Goal: Task Accomplishment & Management: Complete application form

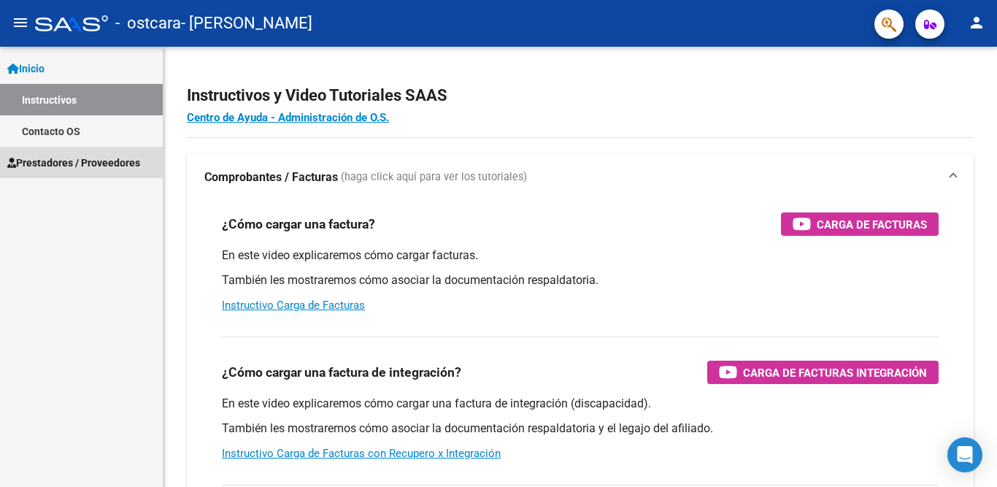
click at [112, 164] on span "Prestadores / Proveedores" at bounding box center [73, 163] width 133 height 16
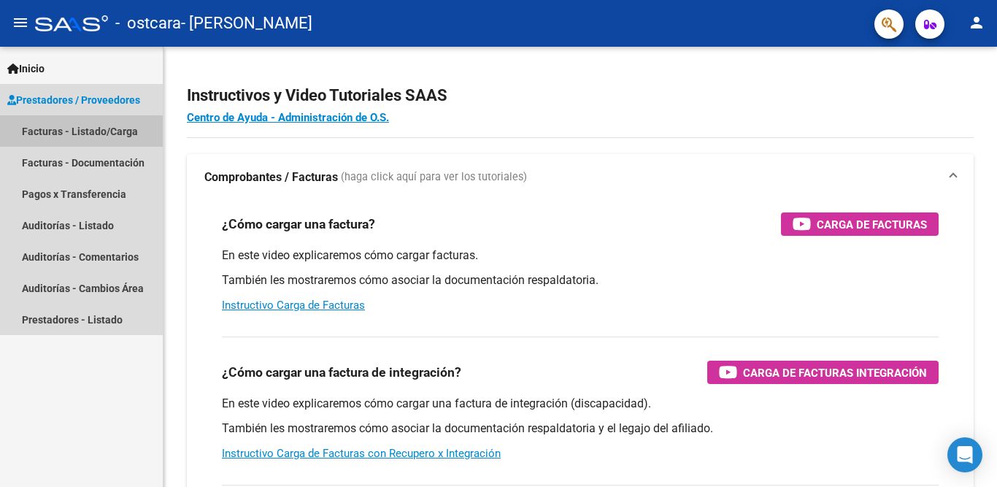
click at [90, 131] on link "Facturas - Listado/Carga" at bounding box center [81, 130] width 163 height 31
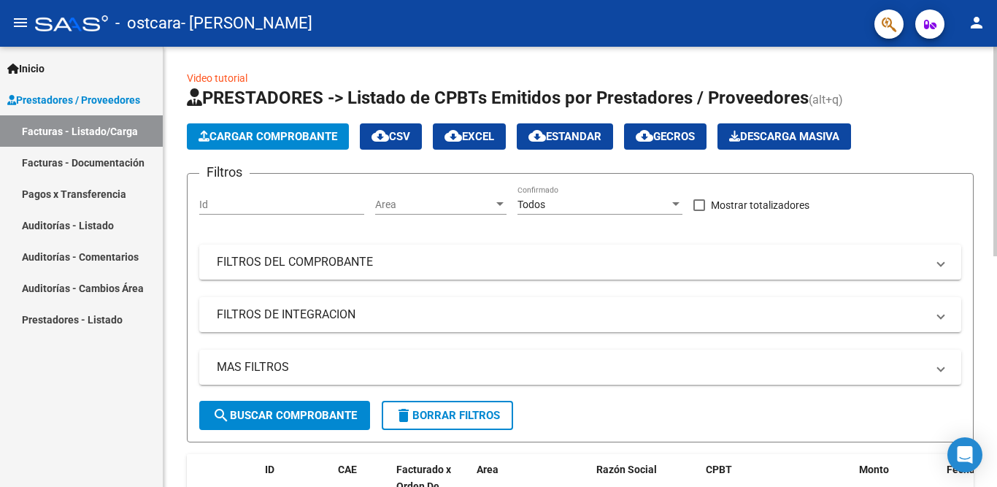
click at [255, 141] on span "Cargar Comprobante" at bounding box center [267, 136] width 139 height 13
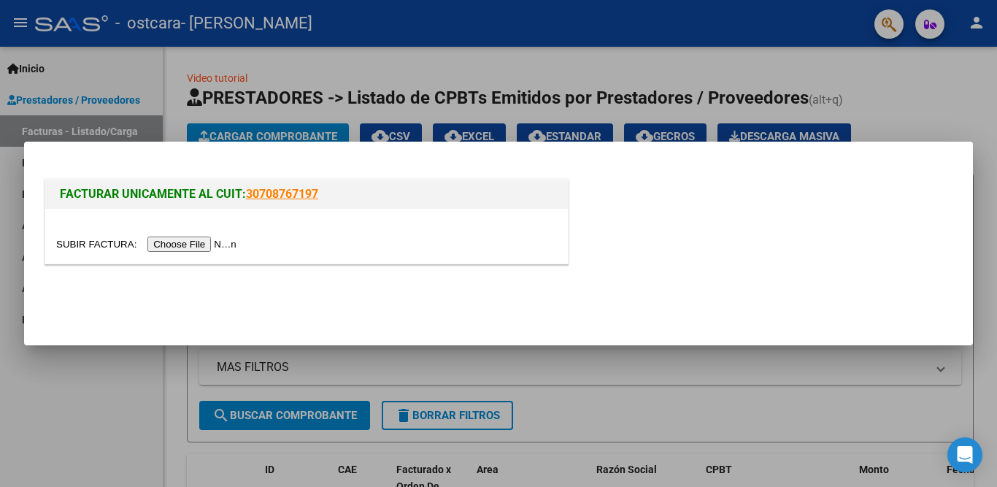
click at [185, 247] on input "file" at bounding box center [148, 243] width 185 height 15
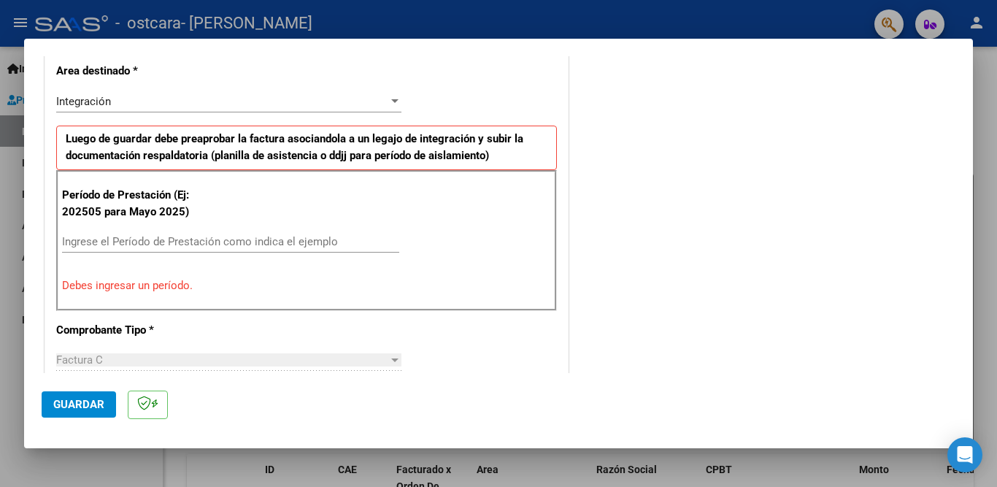
scroll to position [350, 0]
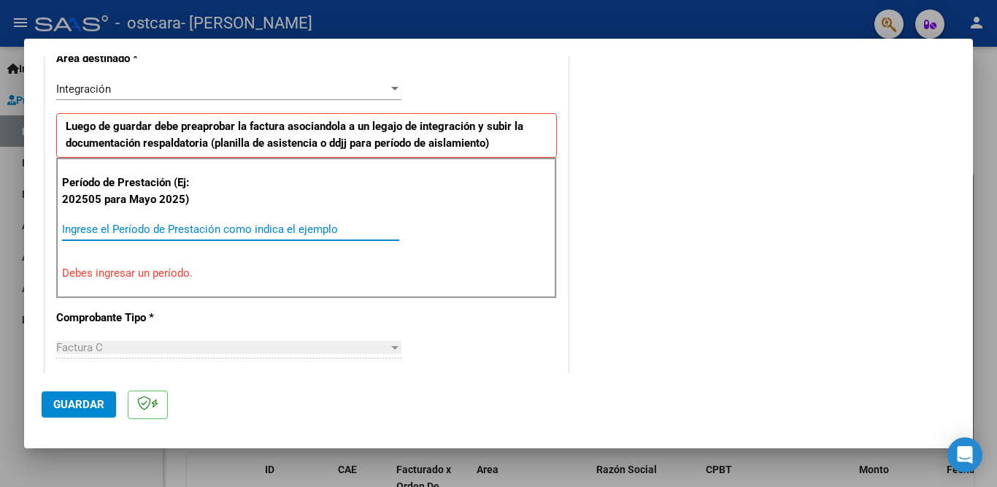
click at [193, 227] on input "Ingrese el Período de Prestación como indica el ejemplo" at bounding box center [230, 229] width 337 height 13
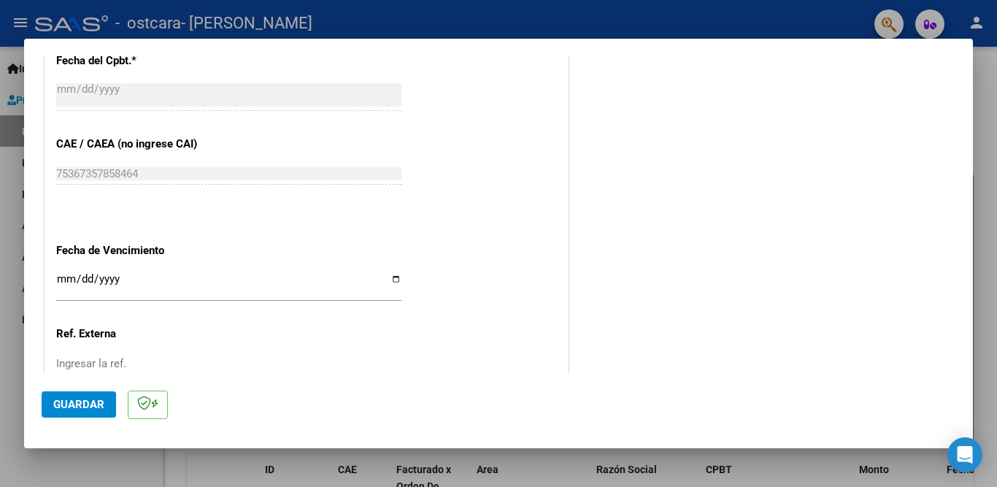
scroll to position [861, 0]
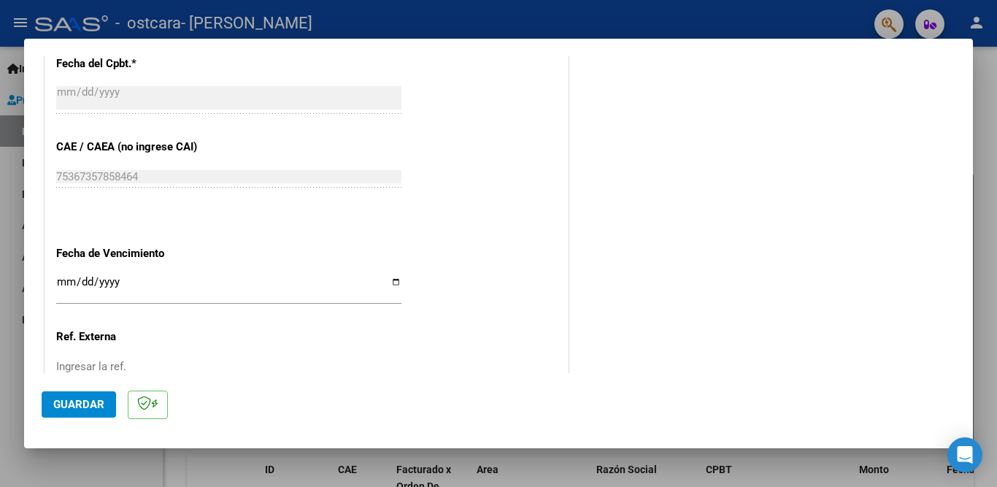
type input "202508"
click at [65, 276] on input "Ingresar la fecha" at bounding box center [228, 287] width 345 height 23
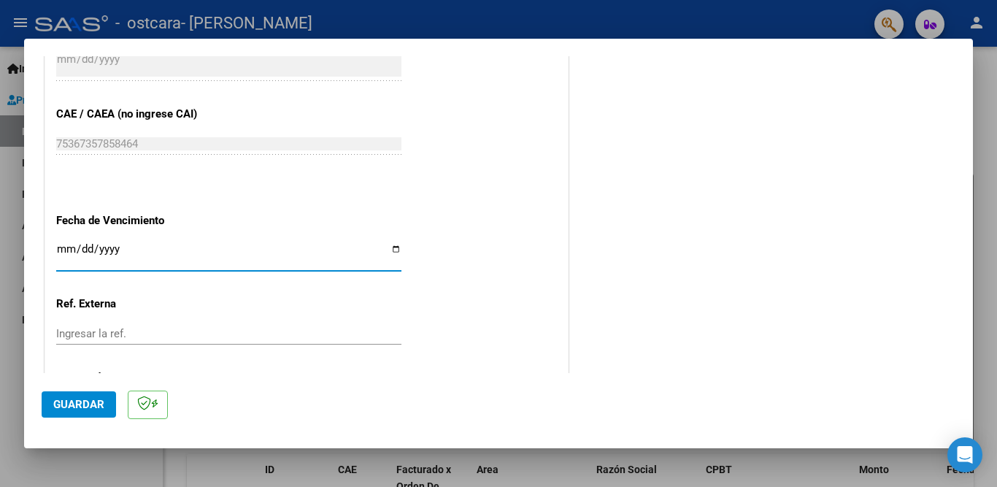
scroll to position [949, 0]
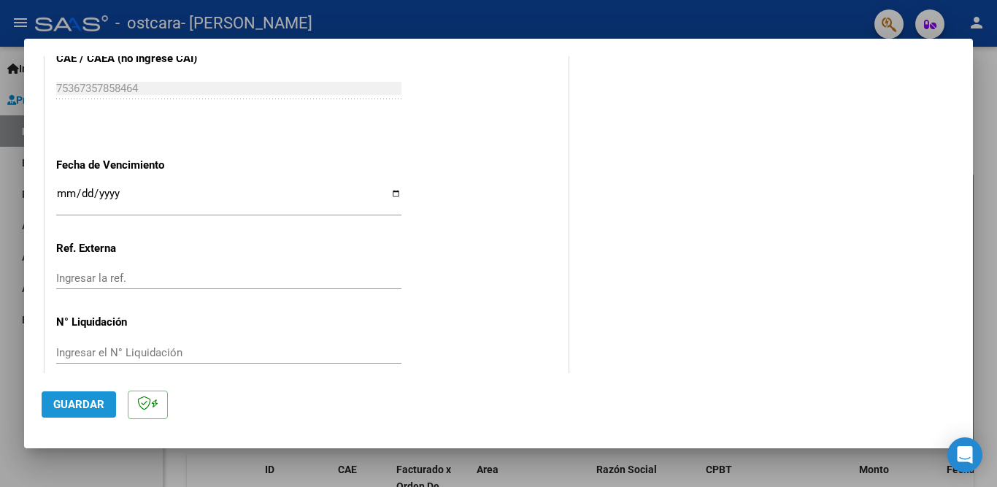
click at [94, 409] on span "Guardar" at bounding box center [78, 404] width 51 height 13
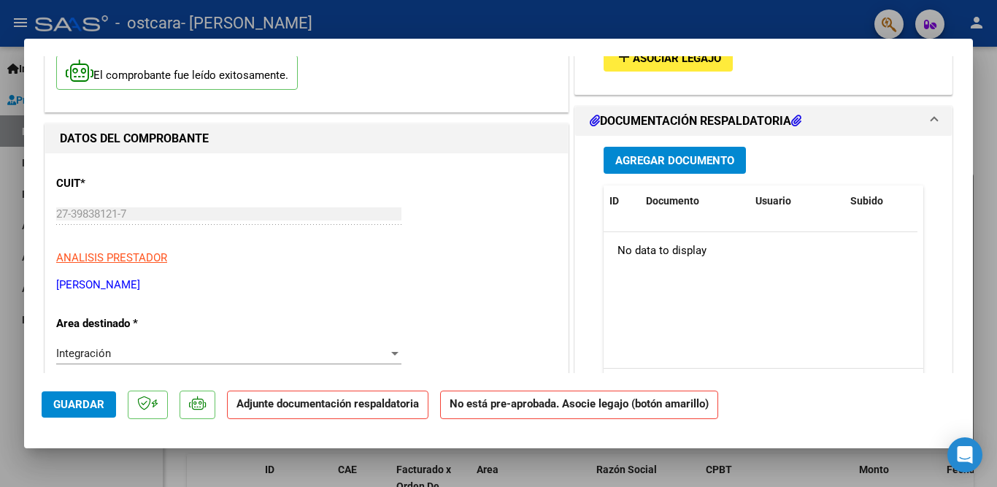
scroll to position [0, 0]
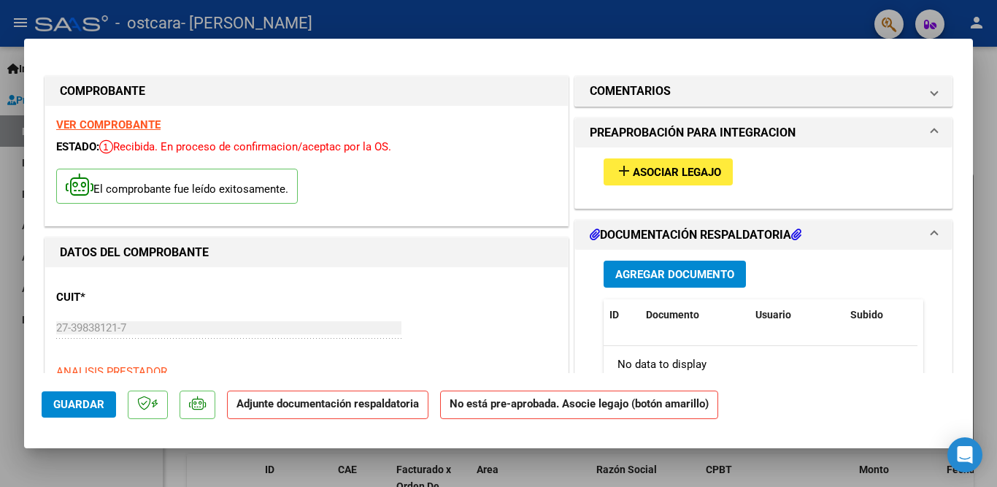
click at [661, 177] on span "Asociar Legajo" at bounding box center [676, 172] width 88 height 13
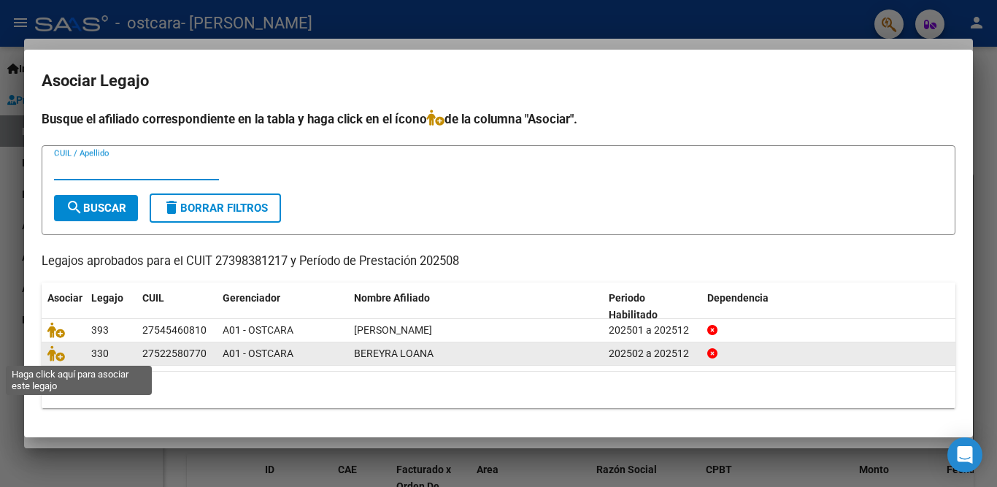
click at [66, 355] on span at bounding box center [58, 354] width 22 height 12
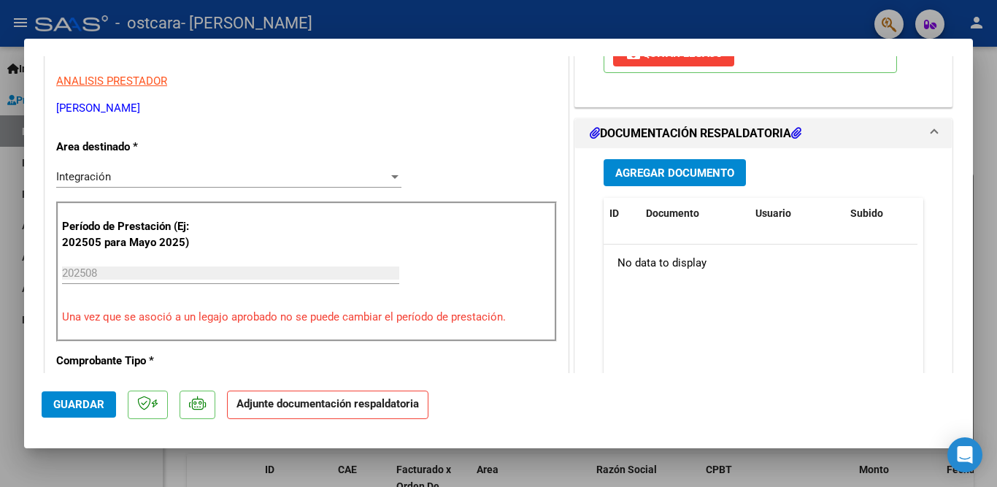
scroll to position [292, 0]
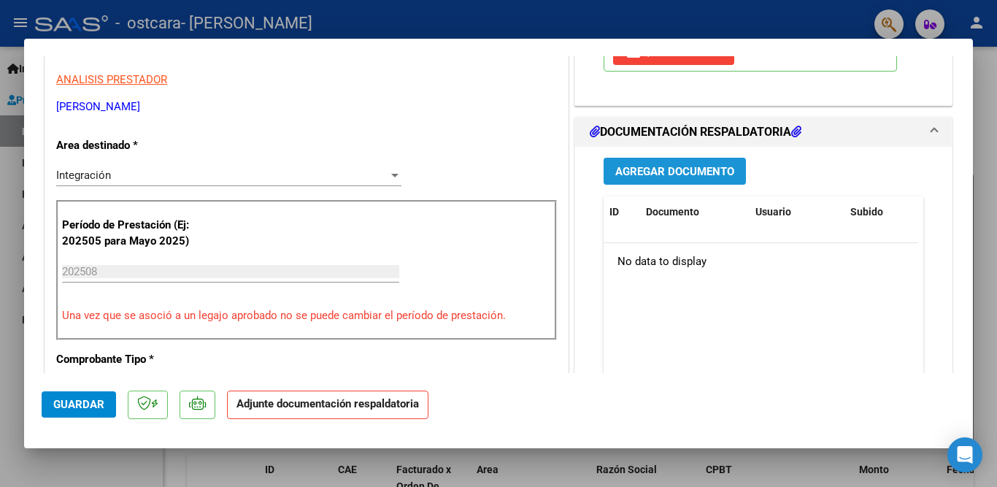
click at [668, 165] on span "Agregar Documento" at bounding box center [674, 171] width 119 height 13
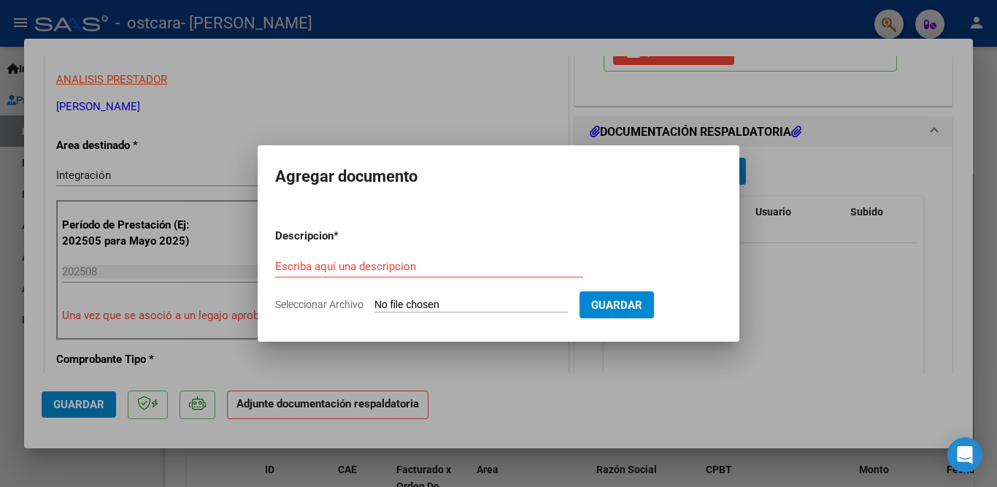
click at [417, 304] on input "Seleccionar Archivo" at bounding box center [470, 305] width 193 height 14
type input "C:\fakepath\[PERSON_NAME] PLANILLA ASISTENCIA [DATE].pdf"
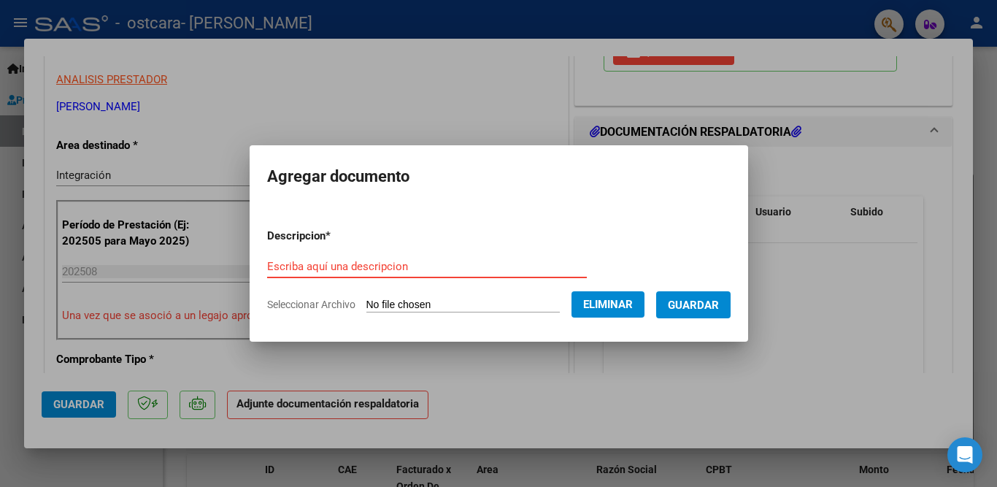
click at [348, 267] on input "Escriba aquí una descripcion" at bounding box center [427, 266] width 320 height 13
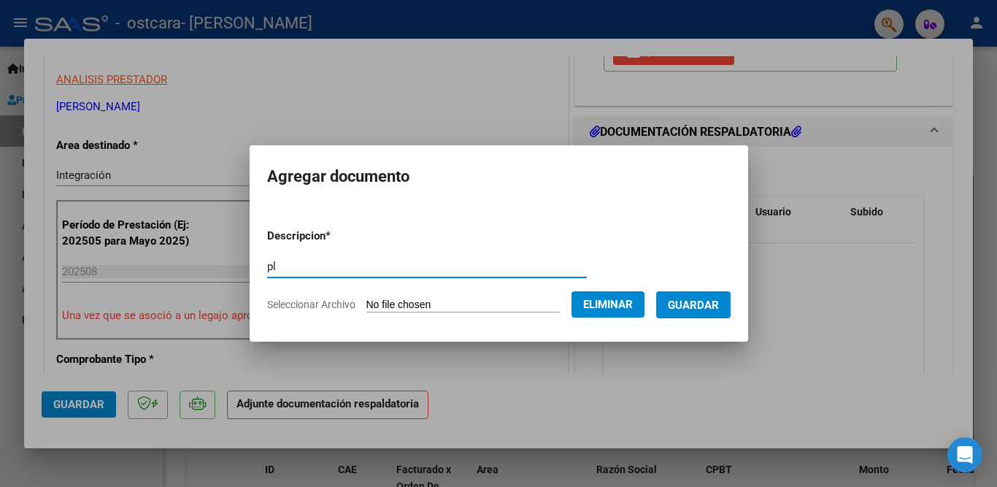
type input "p"
type input "Planilla Asistencia Agosto 2025"
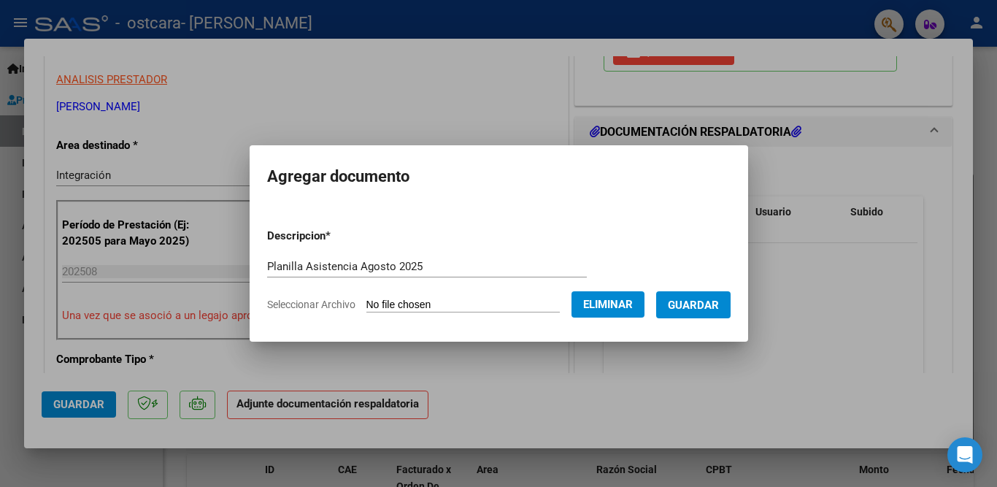
drag, startPoint x: 622, startPoint y: 311, endPoint x: 672, endPoint y: 444, distance: 142.7
click at [672, 444] on div "COMPROBANTE VER COMPROBANTE ESTADO: Recibida. En proceso de confirmacion/acepta…" at bounding box center [498, 243] width 997 height 487
click at [713, 309] on span "Guardar" at bounding box center [693, 304] width 51 height 13
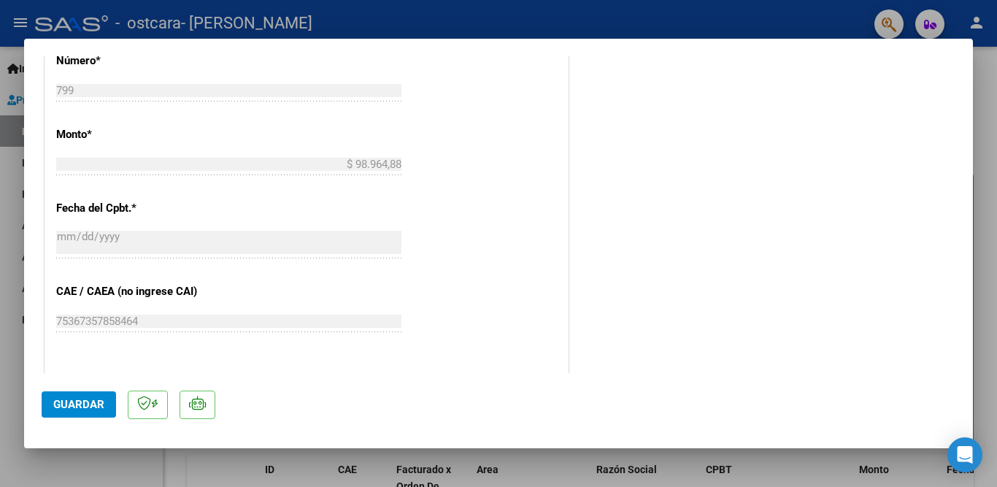
scroll to position [971, 0]
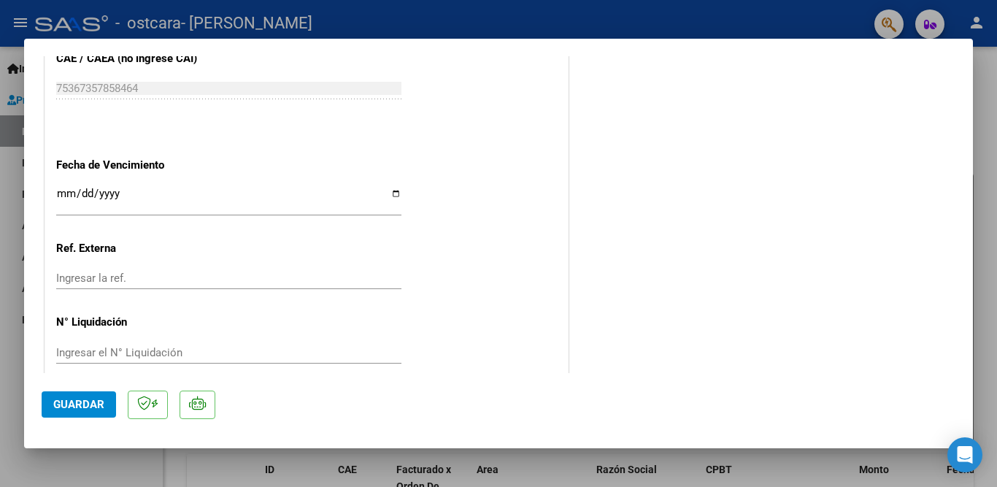
click at [83, 410] on span "Guardar" at bounding box center [78, 404] width 51 height 13
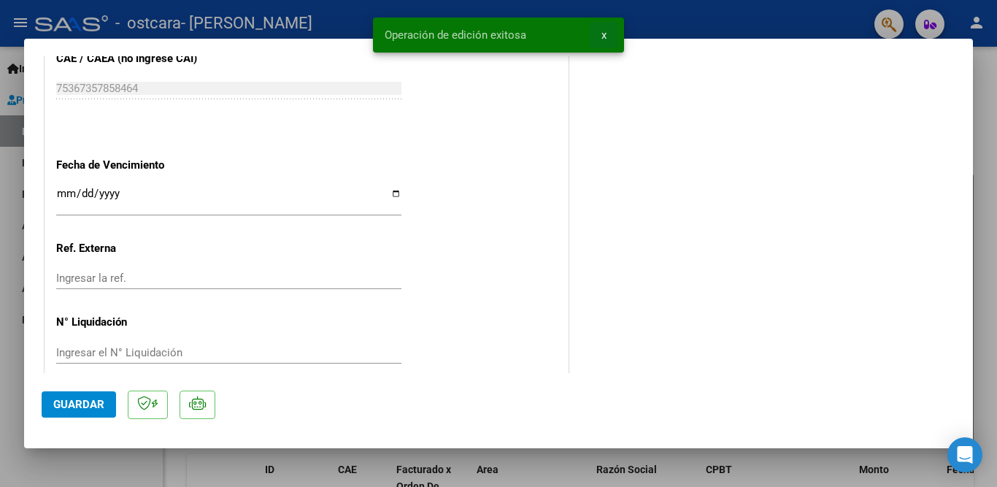
click at [605, 36] on span "x" at bounding box center [603, 34] width 5 height 13
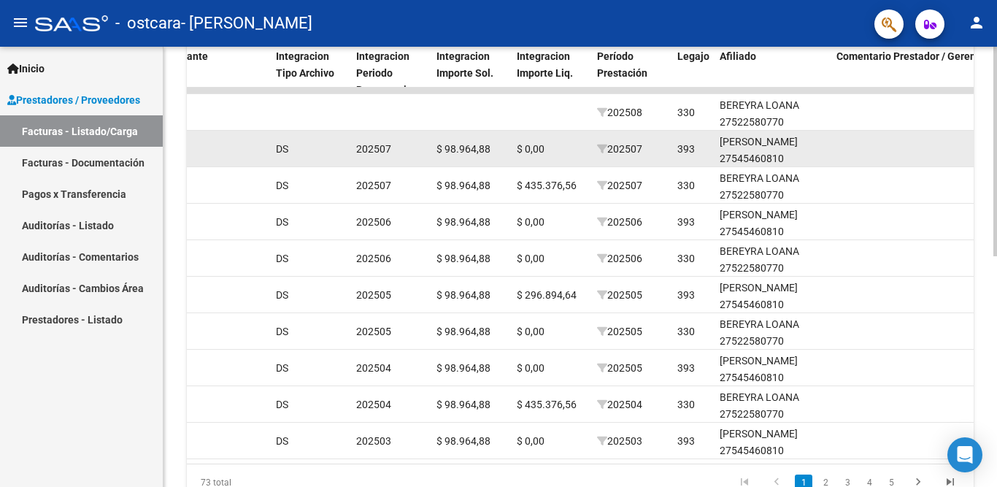
scroll to position [340, 0]
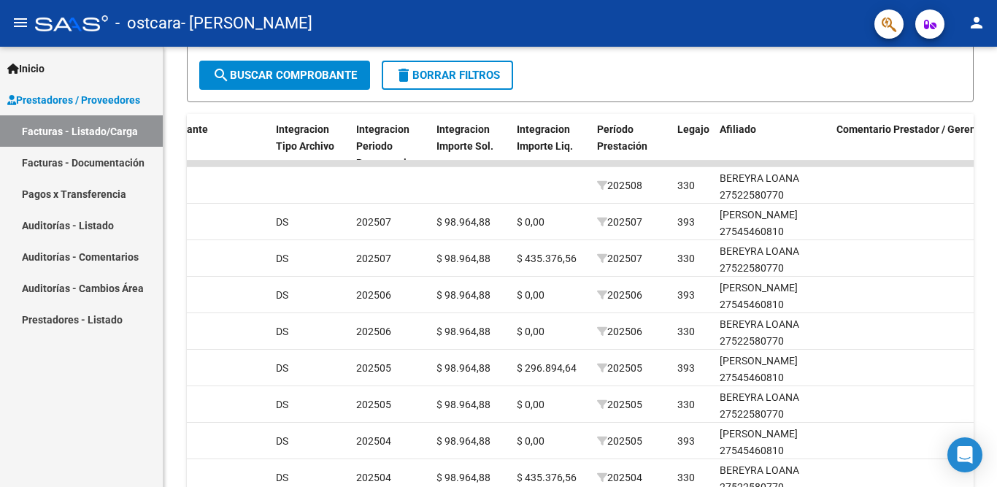
click at [59, 125] on link "Facturas - Listado/Carga" at bounding box center [81, 130] width 163 height 31
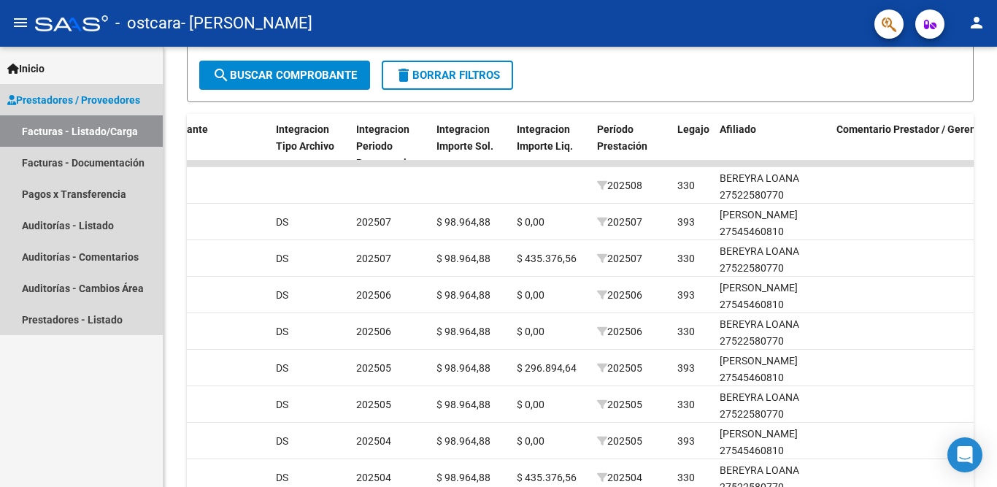
click at [53, 95] on span "Prestadores / Proveedores" at bounding box center [73, 100] width 133 height 16
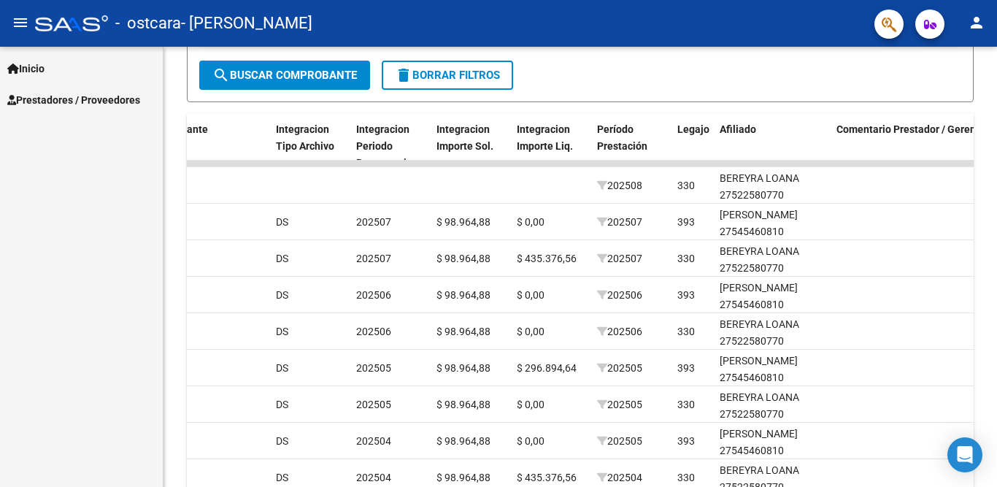
click at [53, 95] on span "Prestadores / Proveedores" at bounding box center [73, 100] width 133 height 16
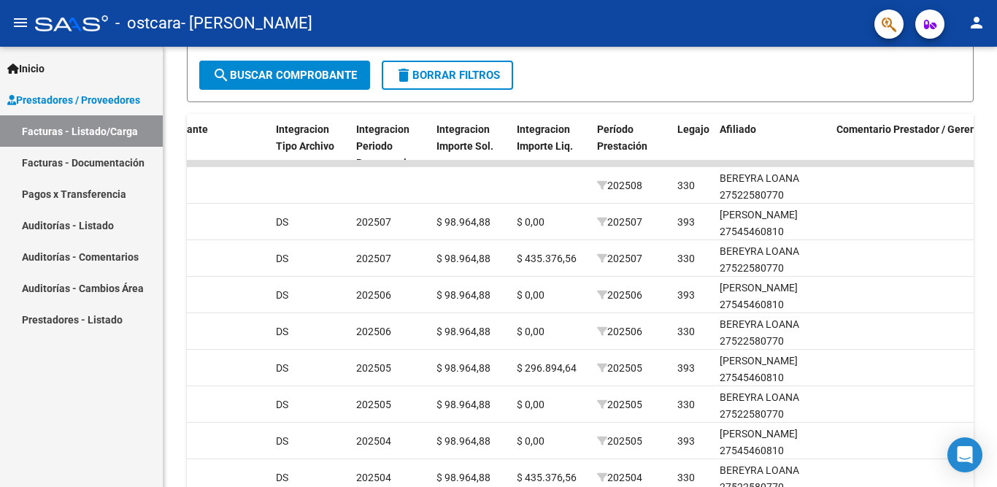
click at [73, 128] on link "Facturas - Listado/Carga" at bounding box center [81, 130] width 163 height 31
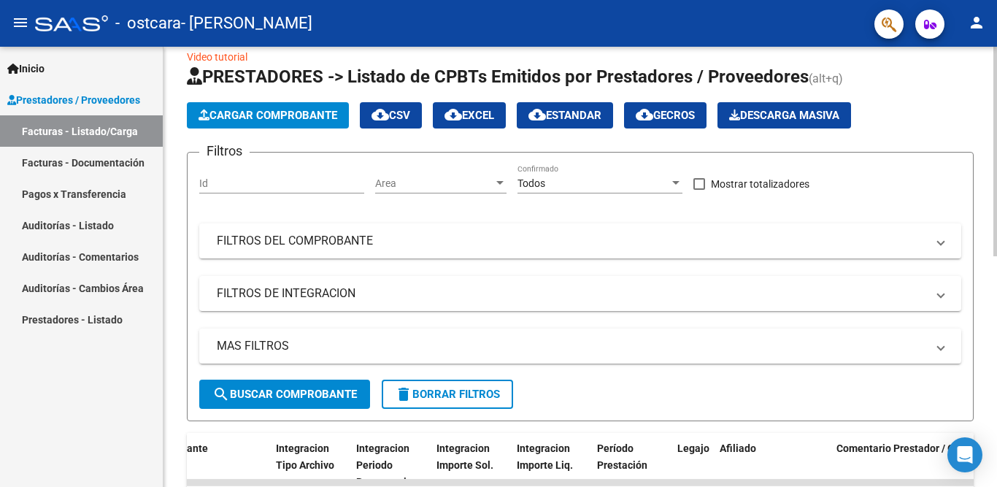
scroll to position [0, 0]
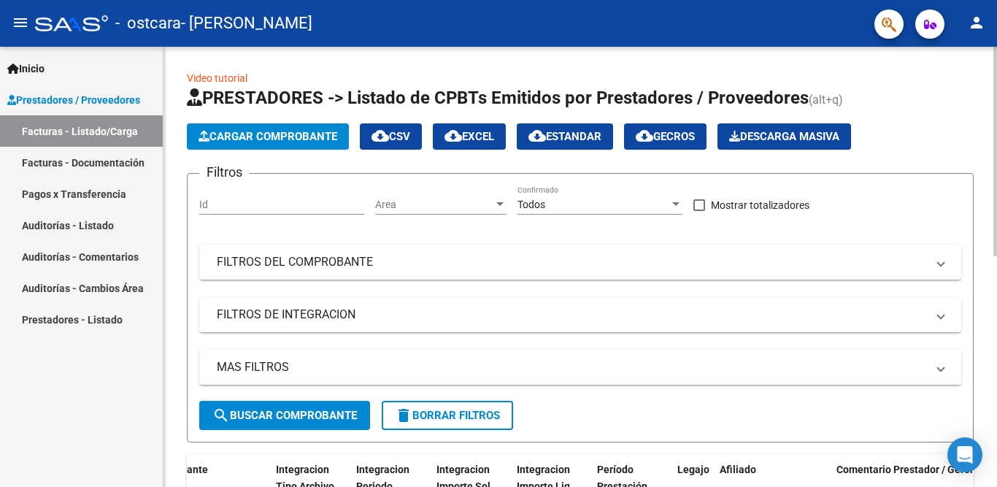
click at [293, 139] on span "Cargar Comprobante" at bounding box center [267, 136] width 139 height 13
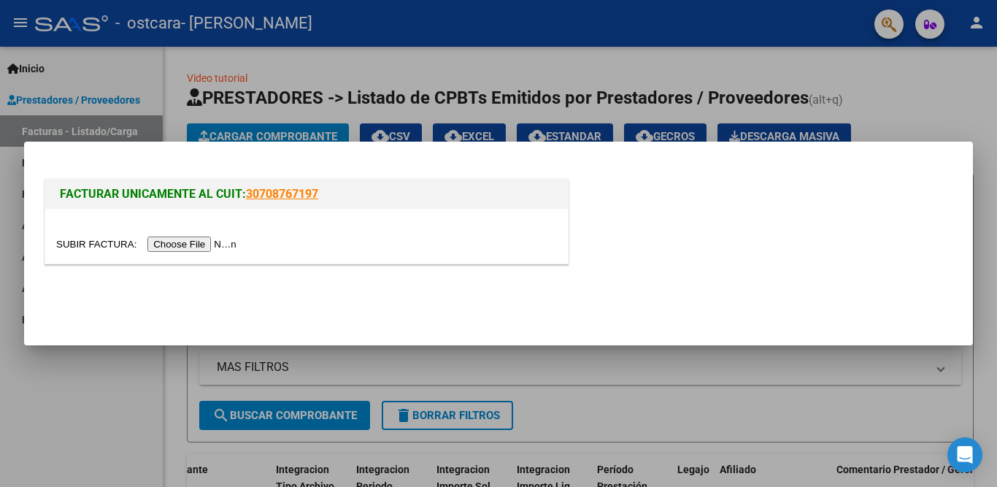
click at [201, 248] on input "file" at bounding box center [148, 243] width 185 height 15
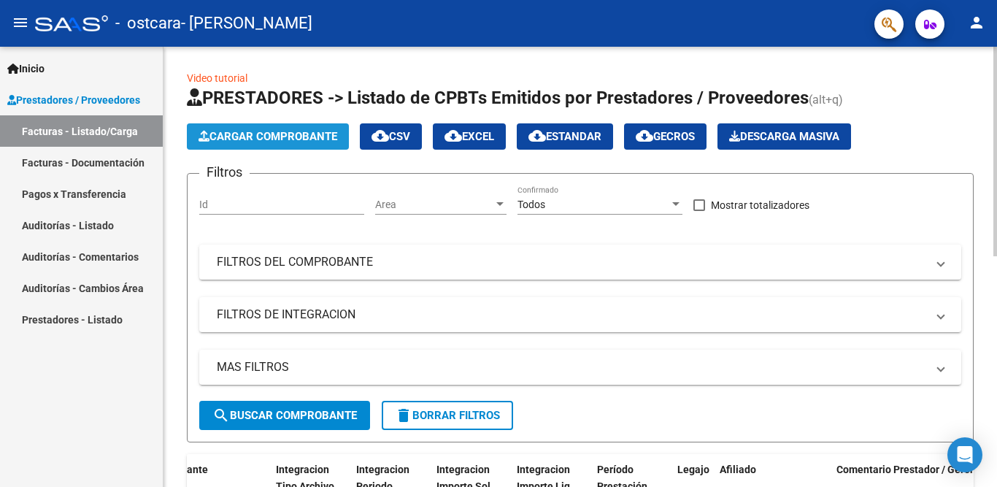
click at [277, 136] on span "Cargar Comprobante" at bounding box center [267, 136] width 139 height 13
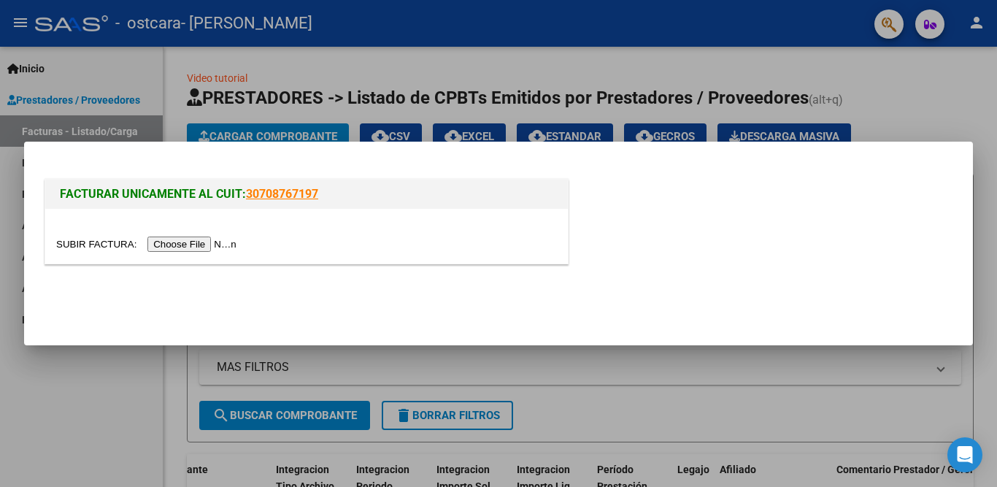
click at [203, 240] on input "file" at bounding box center [148, 243] width 185 height 15
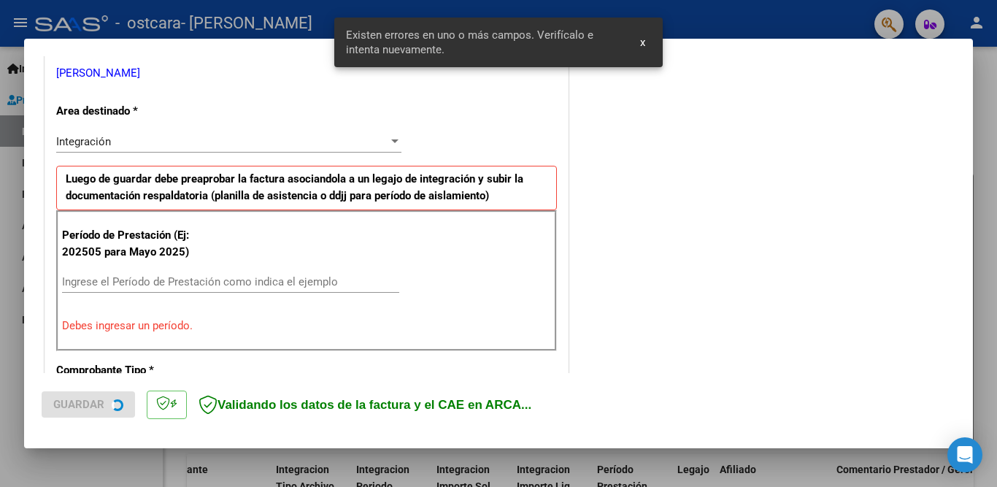
scroll to position [350, 0]
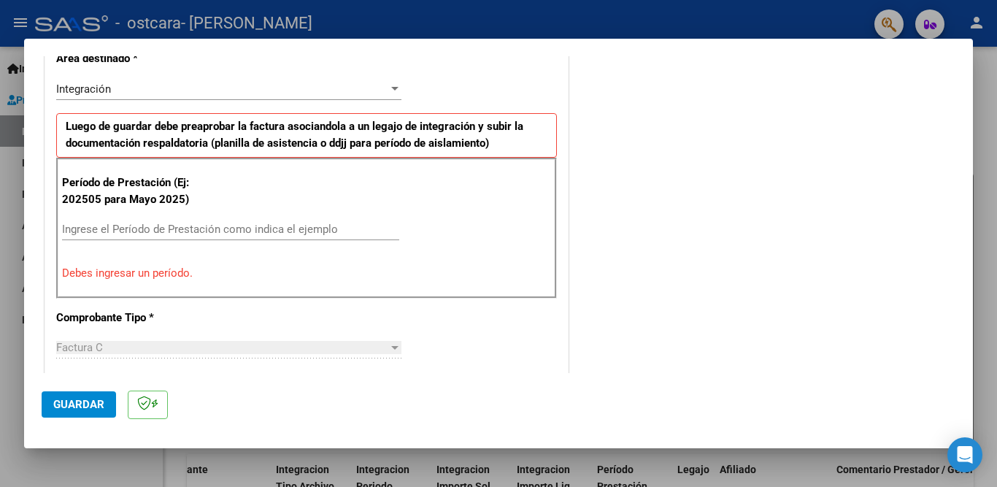
click at [226, 85] on div "Integración" at bounding box center [222, 88] width 332 height 13
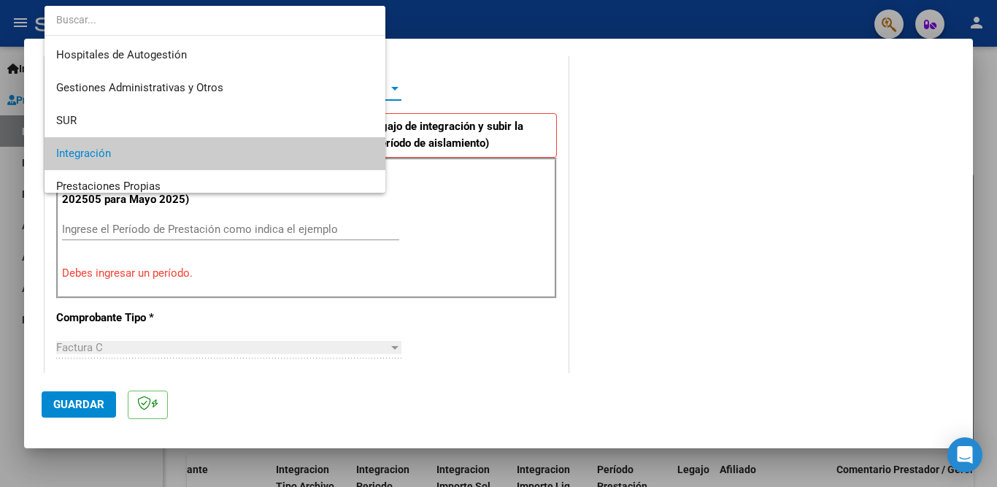
scroll to position [64, 0]
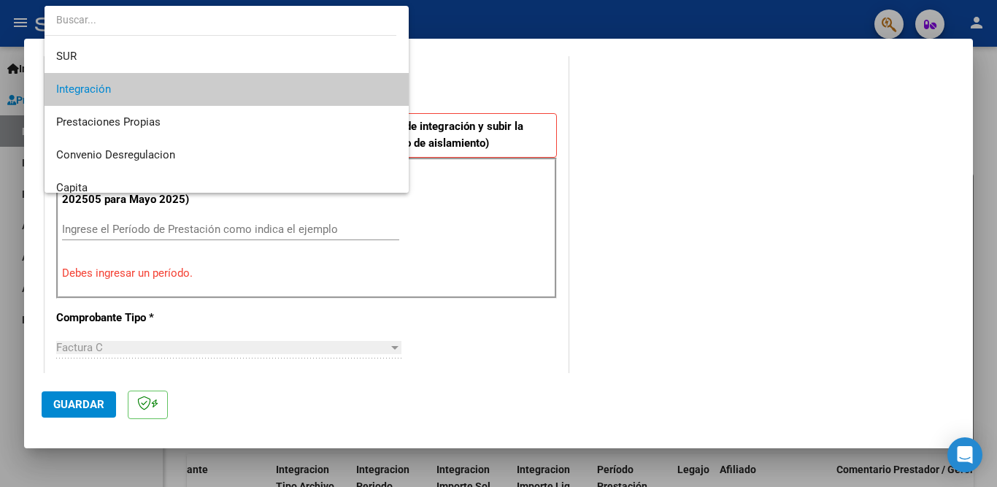
click at [223, 88] on span "Integración" at bounding box center [226, 89] width 341 height 33
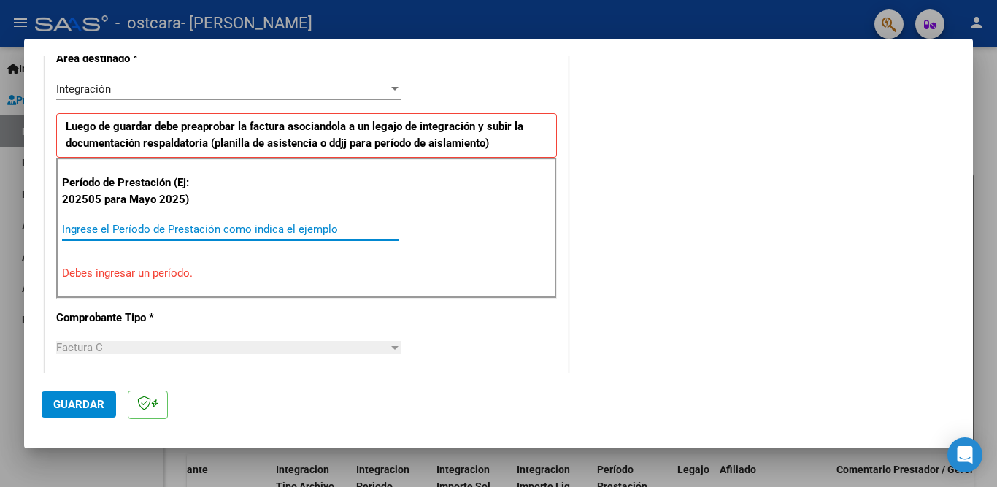
click at [171, 233] on input "Ingrese el Período de Prestación como indica el ejemplo" at bounding box center [230, 229] width 337 height 13
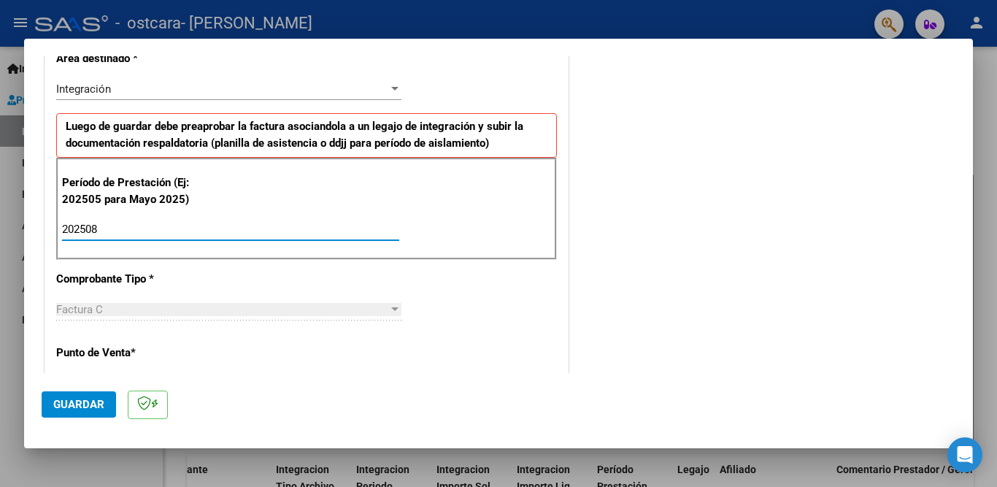
type input "202508"
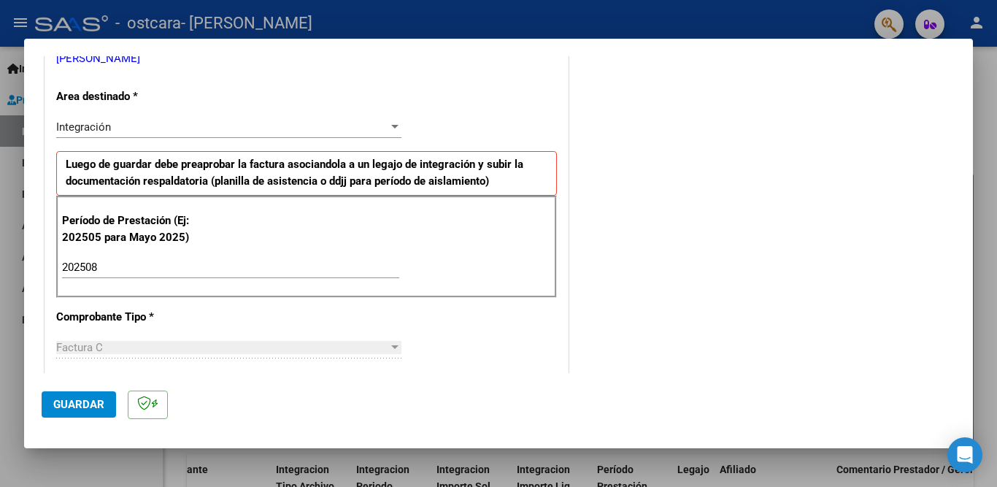
scroll to position [365, 0]
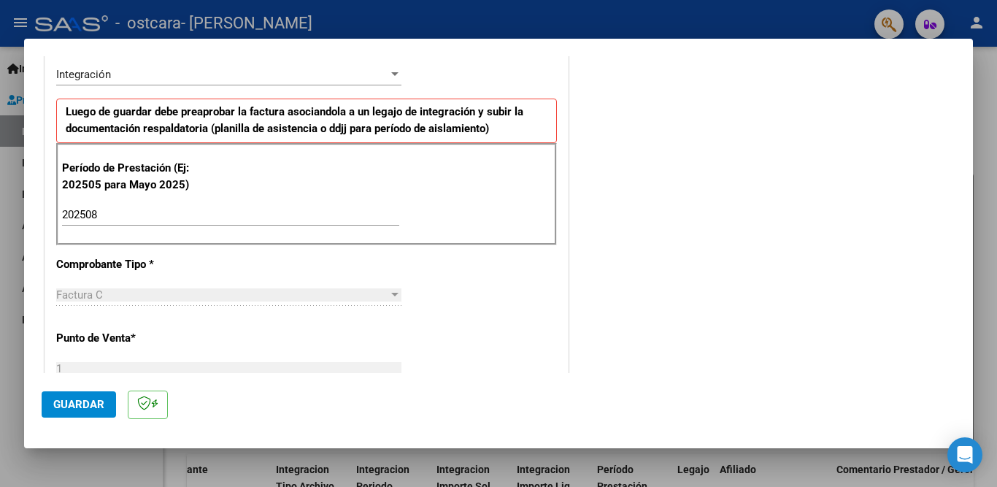
click at [72, 404] on span "Guardar" at bounding box center [78, 404] width 51 height 13
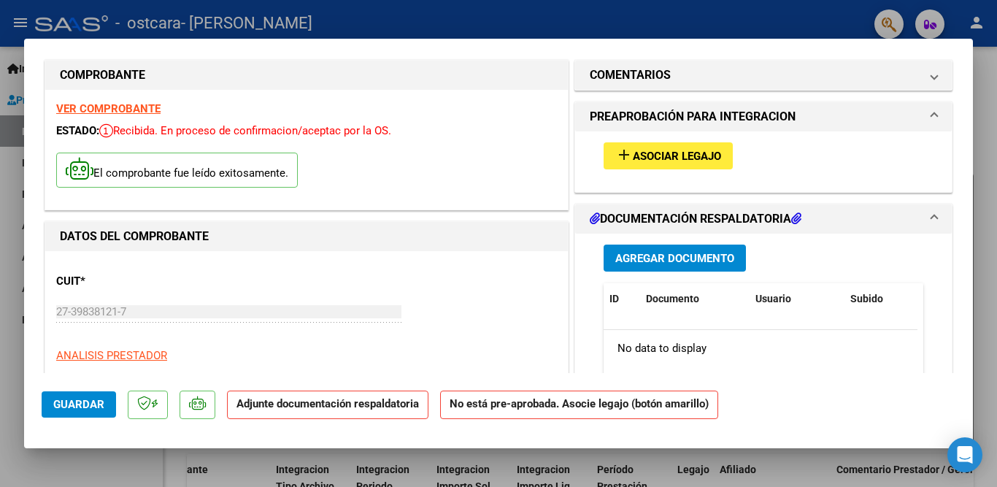
scroll to position [0, 0]
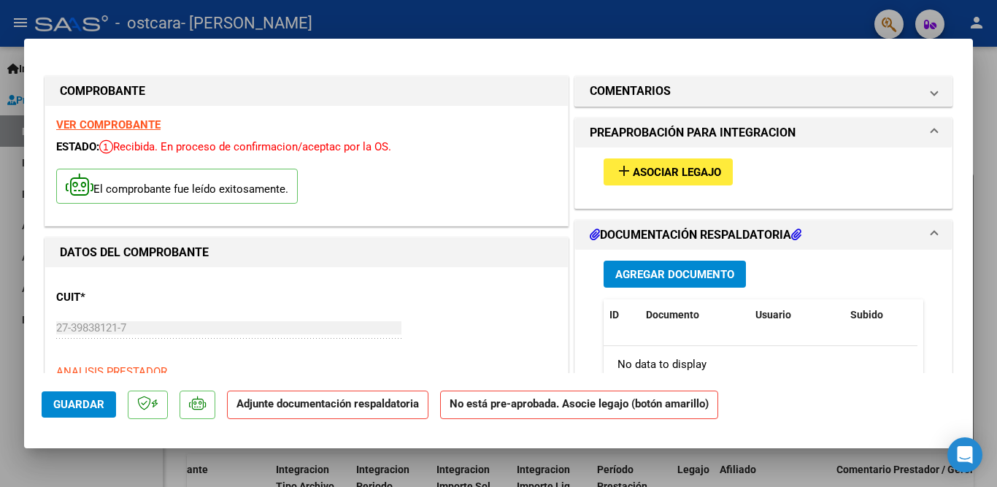
click at [635, 169] on span "Asociar Legajo" at bounding box center [676, 172] width 88 height 13
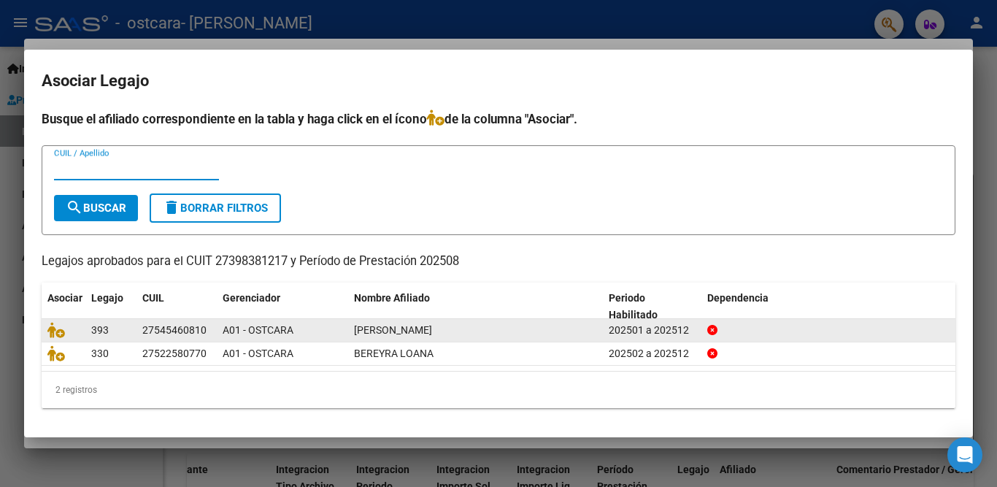
click at [69, 338] on div at bounding box center [63, 330] width 32 height 17
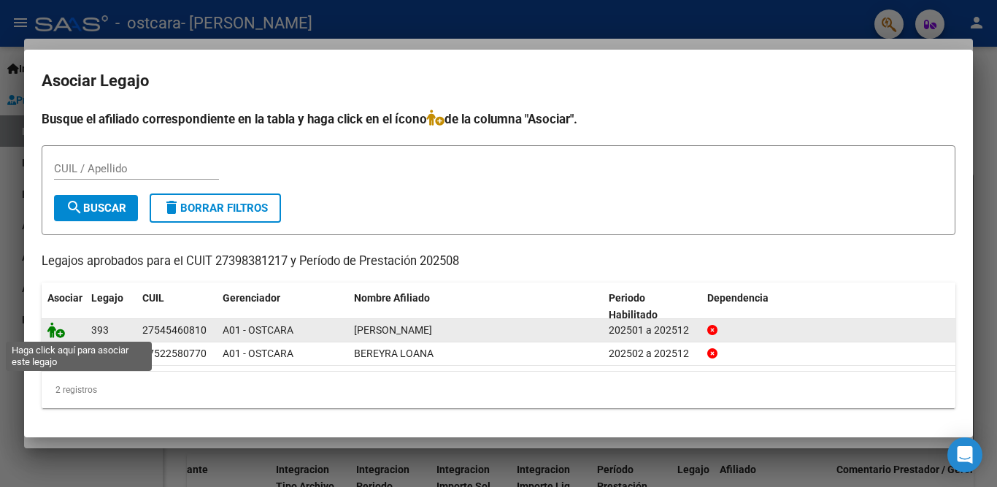
click at [58, 331] on icon at bounding box center [56, 330] width 18 height 16
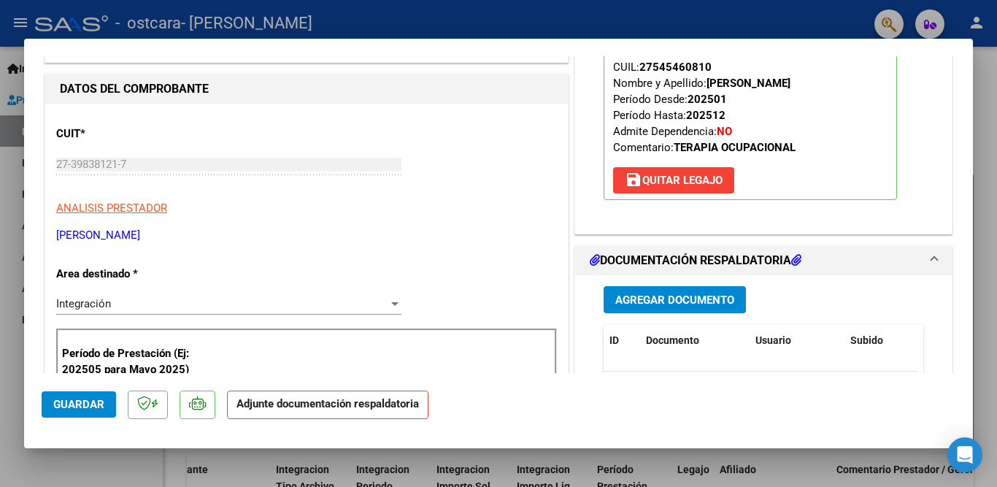
scroll to position [219, 0]
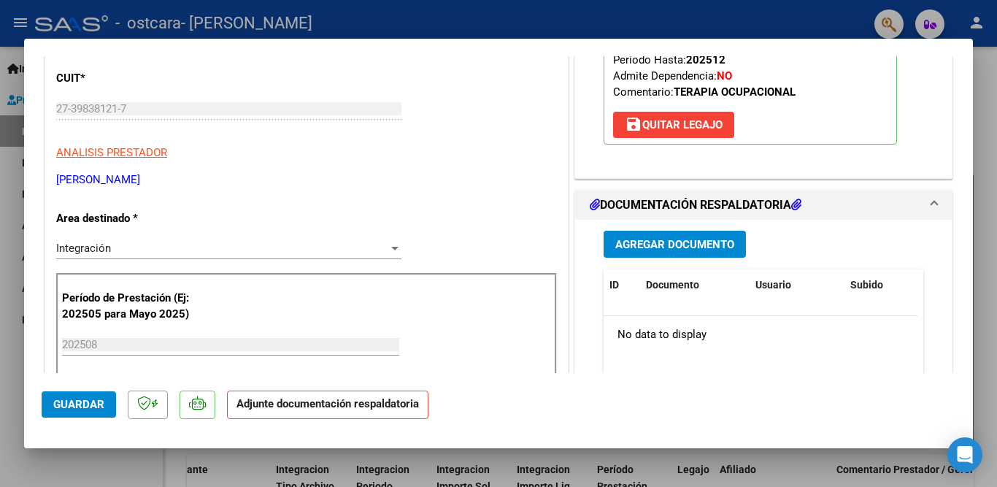
click at [705, 241] on span "Agregar Documento" at bounding box center [674, 244] width 119 height 13
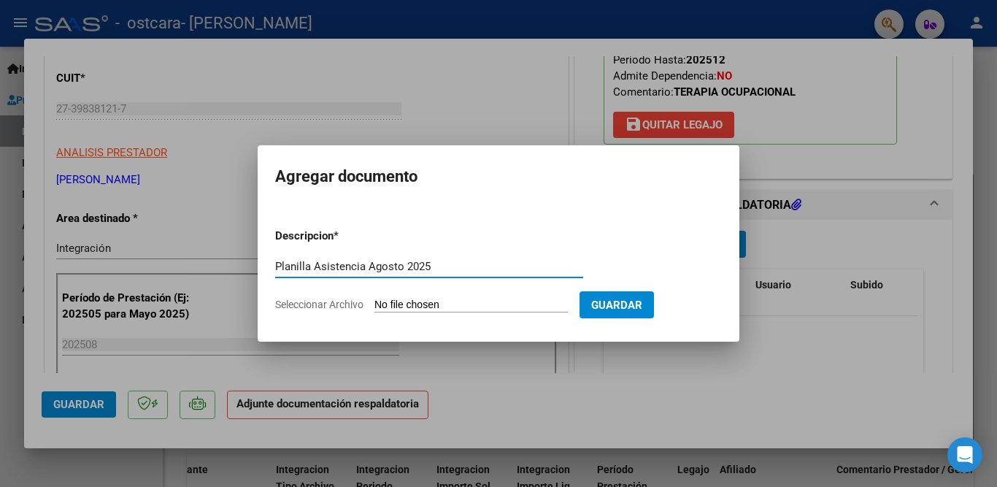
type input "Planilla Asistencia Agosto 2025"
click at [406, 298] on input "Seleccionar Archivo" at bounding box center [470, 305] width 193 height 14
type input "C:\fakepath\[PERSON_NAME] PLANILLA ASISTENCIA [DATE].pdf"
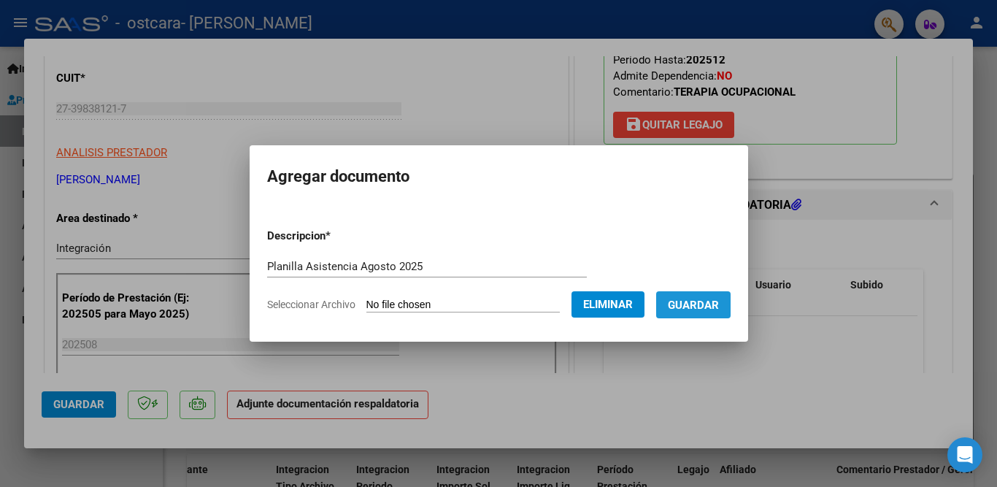
click at [713, 306] on span "Guardar" at bounding box center [693, 304] width 51 height 13
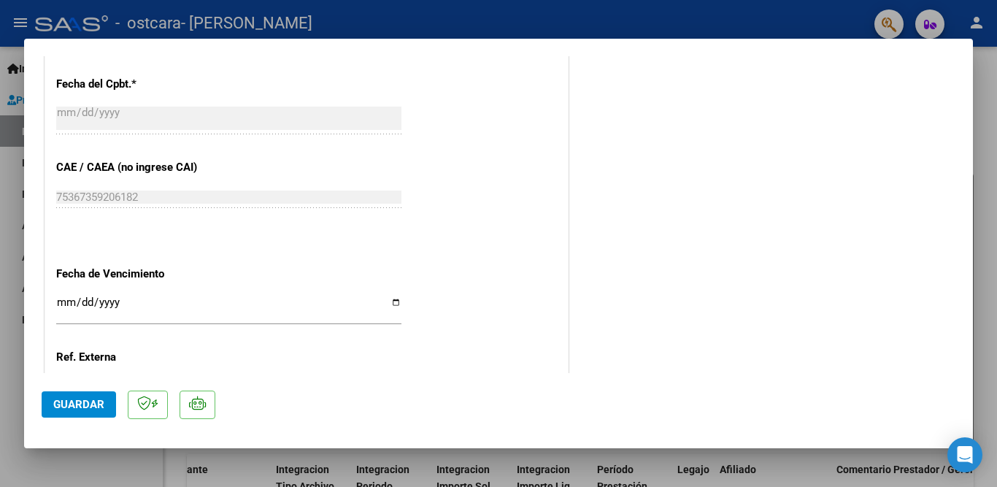
scroll to position [971, 0]
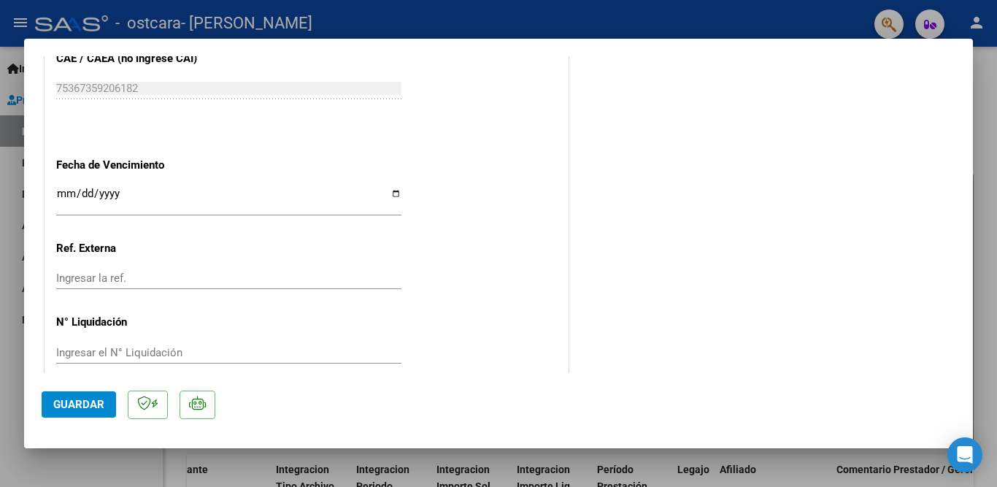
click at [71, 404] on span "Guardar" at bounding box center [78, 404] width 51 height 13
click at [740, 12] on div at bounding box center [498, 243] width 997 height 487
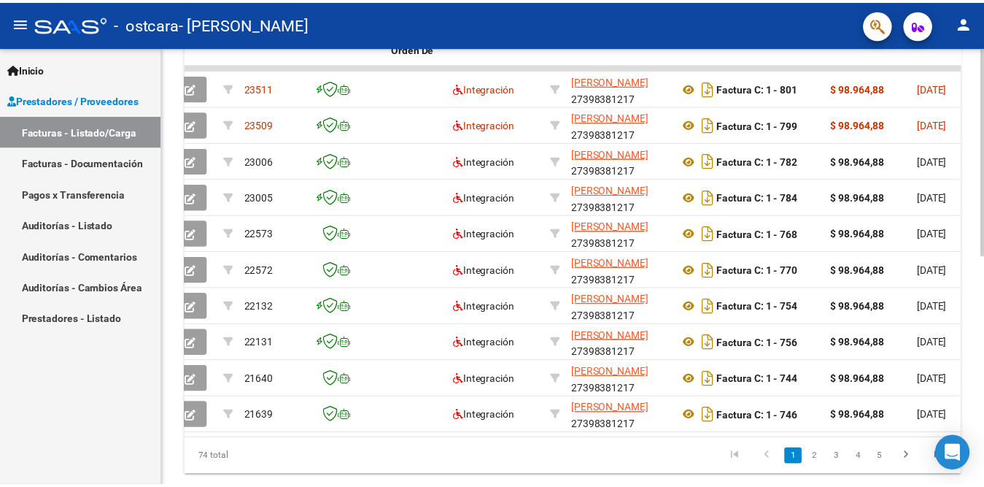
scroll to position [0, 0]
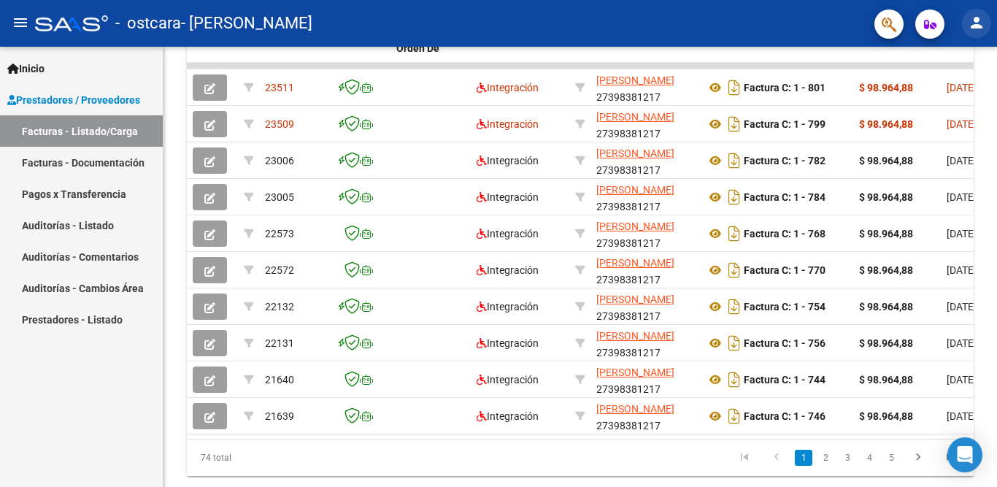
click at [978, 21] on mat-icon "person" at bounding box center [976, 23] width 18 height 18
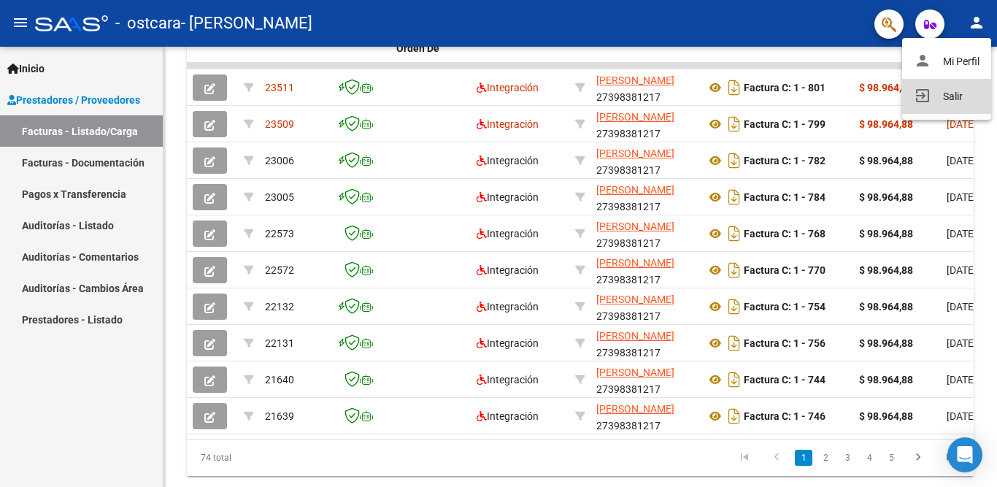
click at [953, 101] on button "exit_to_app Salir" at bounding box center [946, 96] width 89 height 35
